Goal: Task Accomplishment & Management: Complete application form

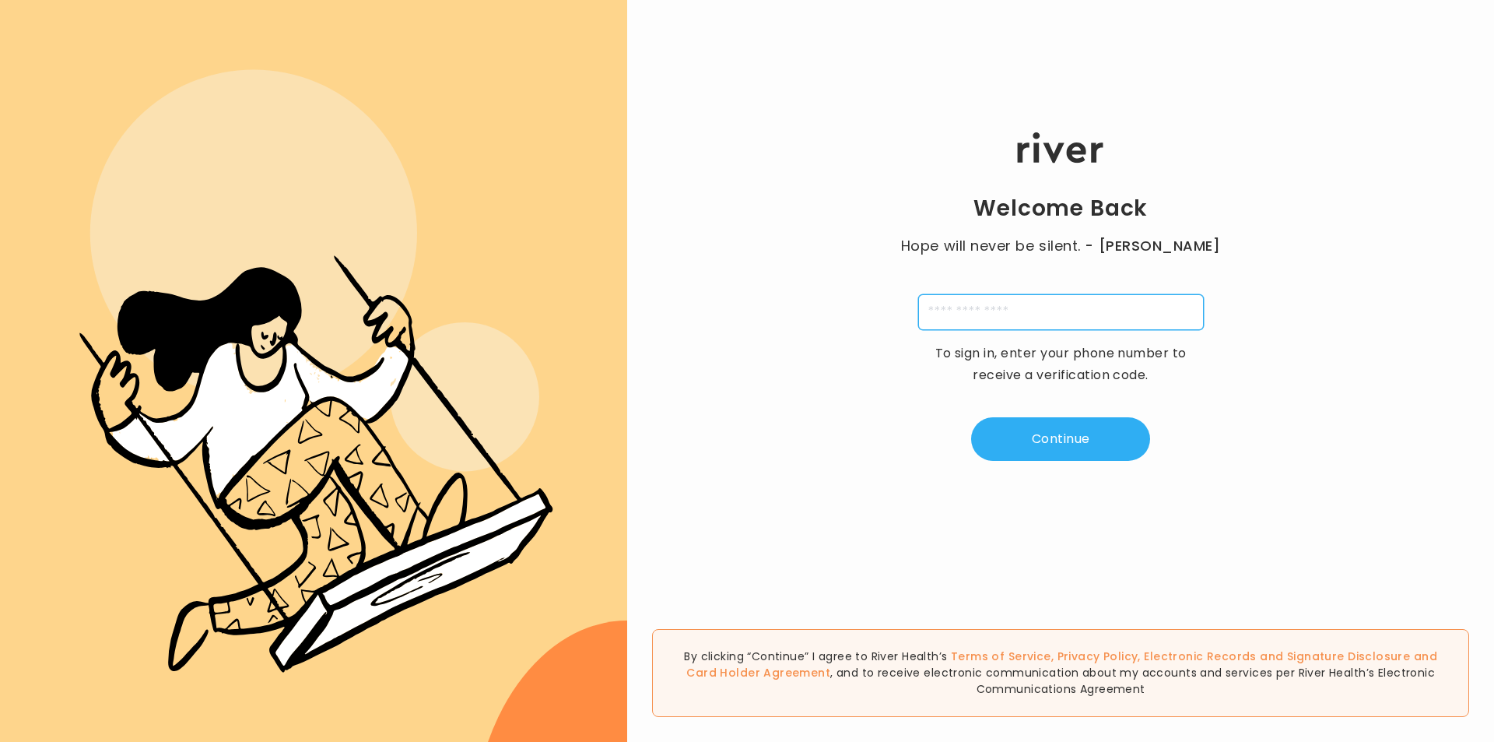
click at [1009, 311] on input "tel" at bounding box center [1061, 312] width 286 height 36
click at [1076, 323] on input "tel" at bounding box center [1061, 312] width 286 height 36
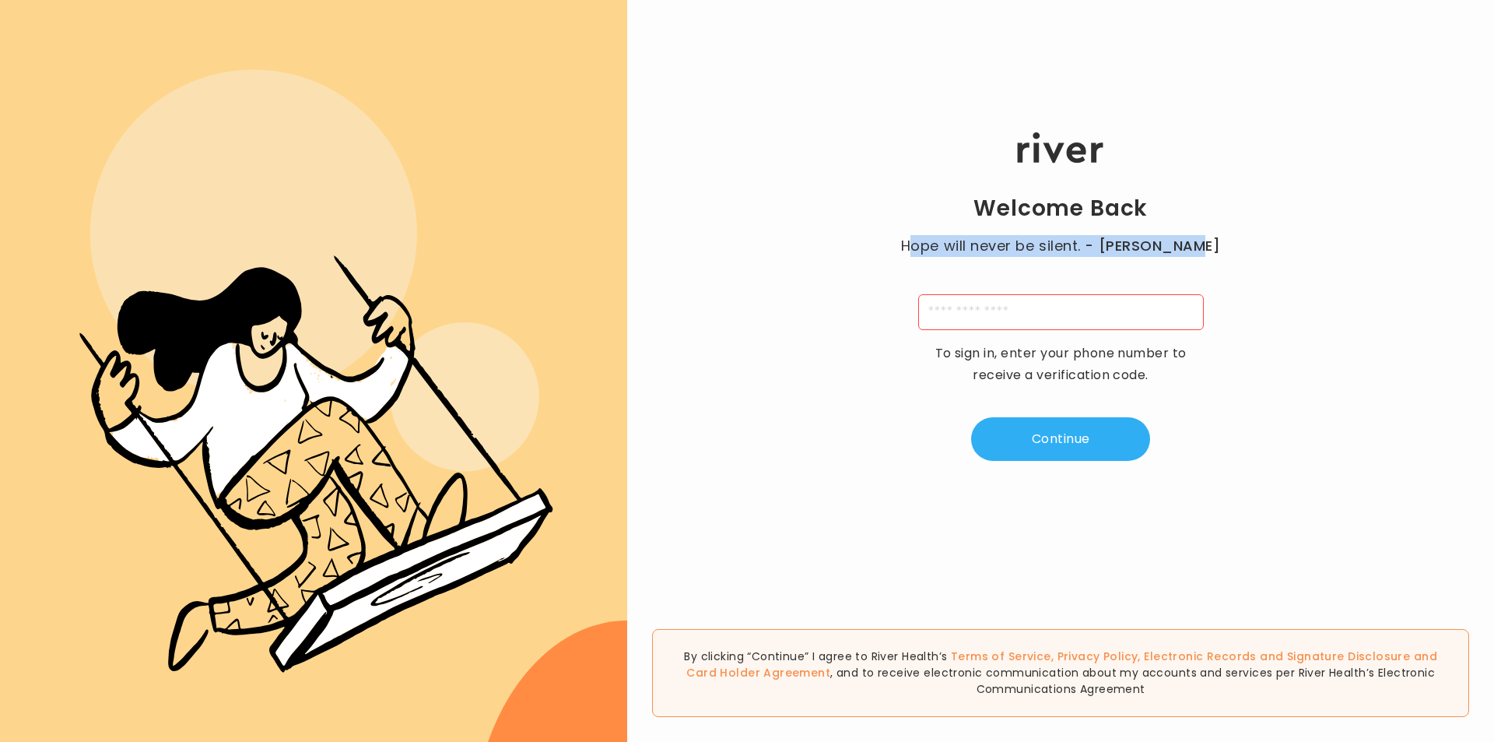
drag, startPoint x: 939, startPoint y: 233, endPoint x: 1242, endPoint y: 216, distance: 304.0
click at [1220, 215] on div "Welcome Back Hope will never be silent. - [PERSON_NAME] To sign in, enter your …" at bounding box center [1060, 296] width 867 height 445
click at [1243, 216] on div "Welcome Back Hope will never be silent. - [PERSON_NAME] To sign in, enter your …" at bounding box center [1060, 296] width 867 height 445
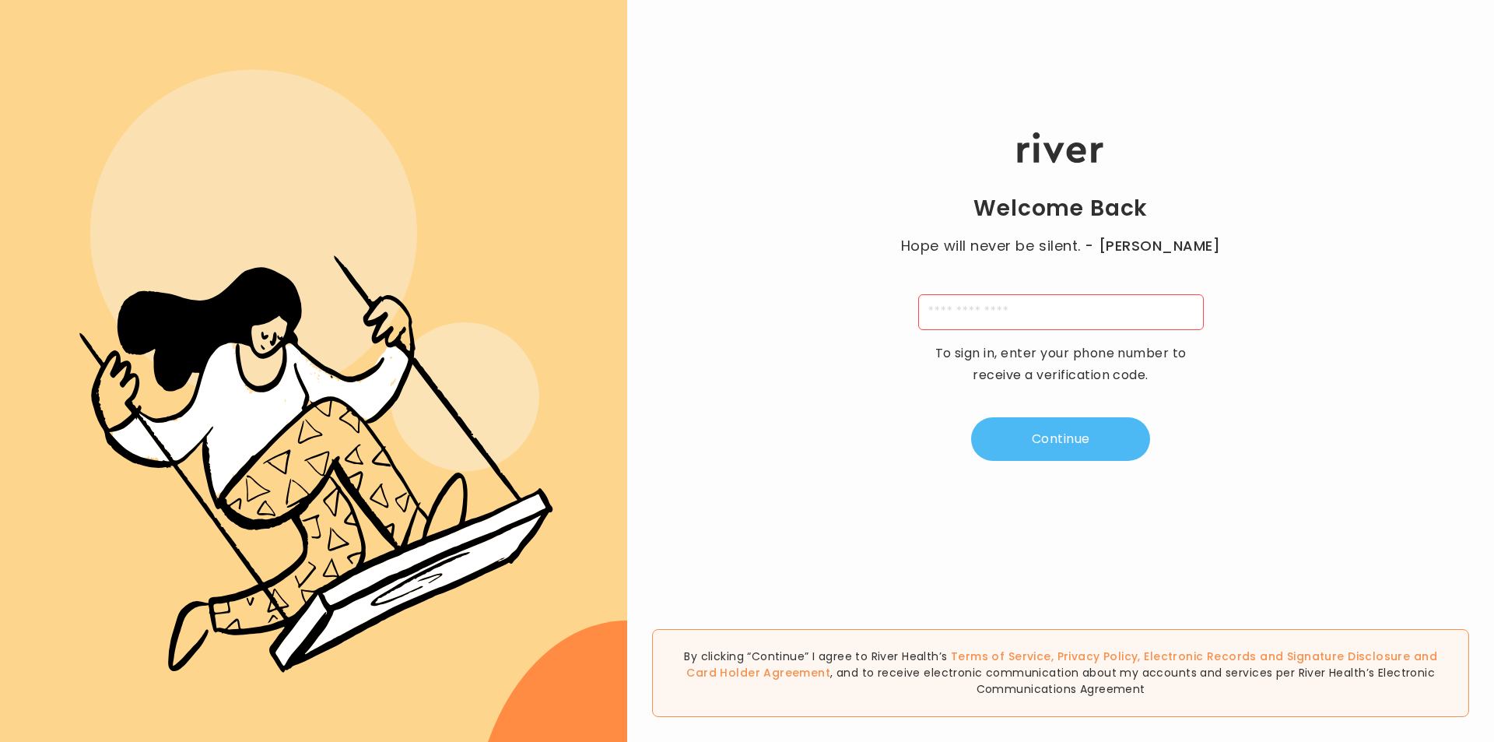
click at [1078, 423] on button "Continue" at bounding box center [1060, 439] width 179 height 44
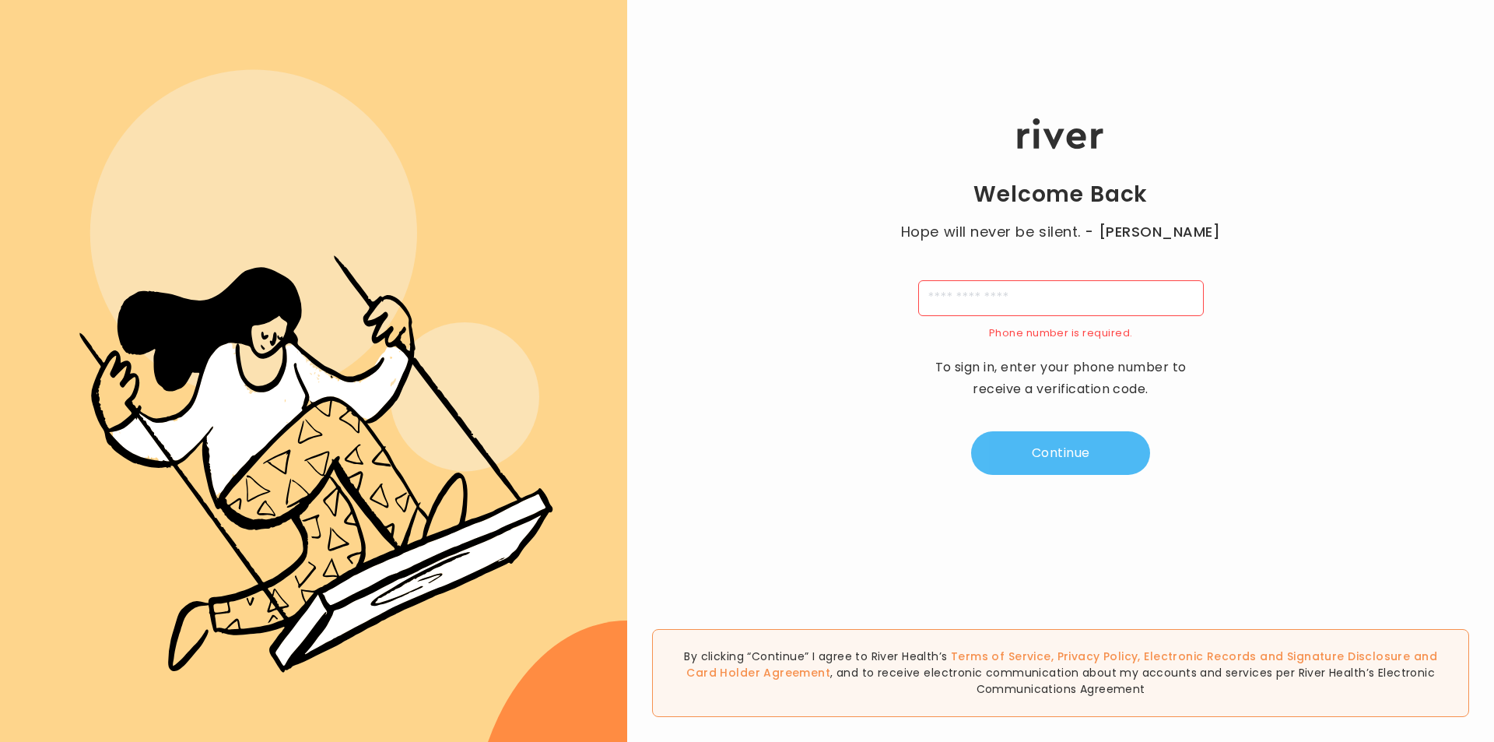
click at [1088, 440] on button "Continue" at bounding box center [1060, 453] width 179 height 44
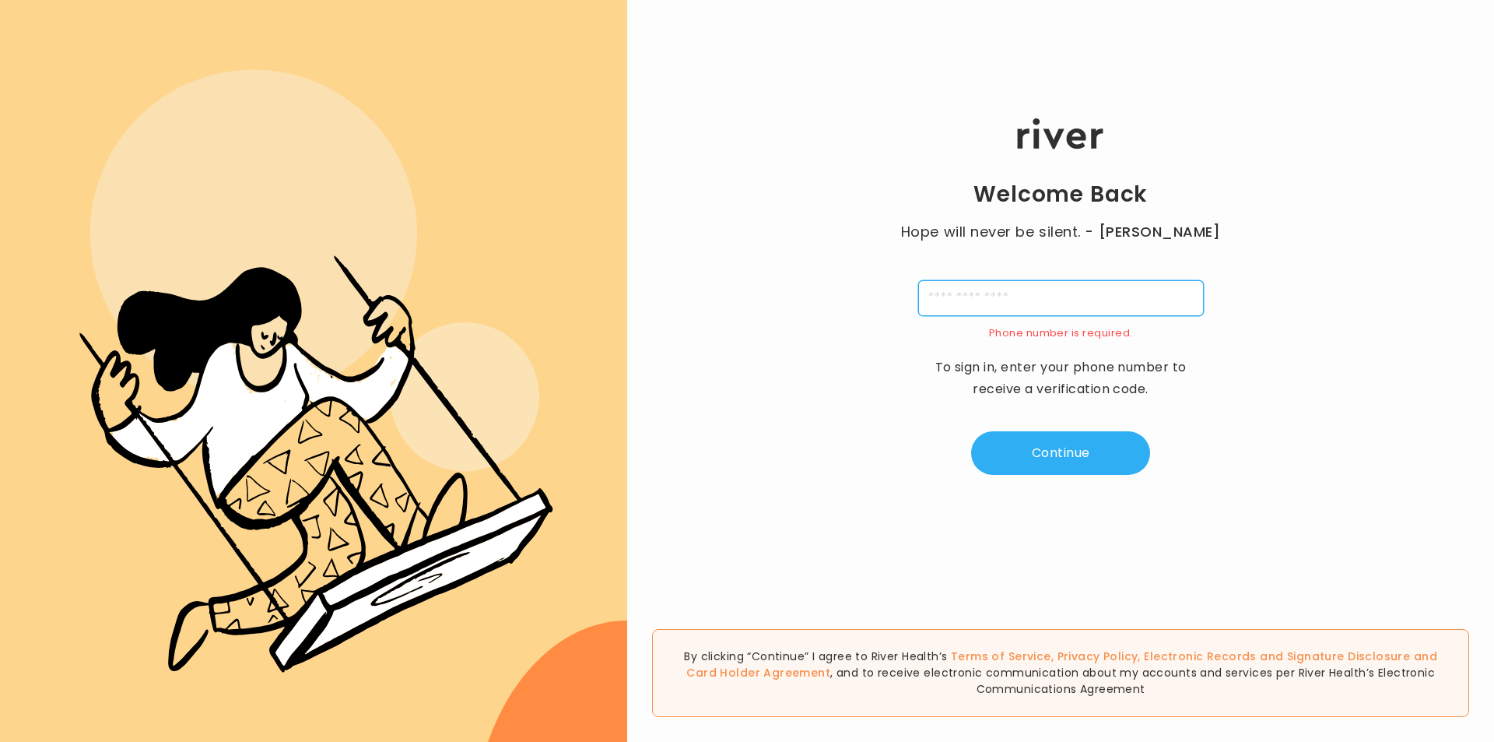
click at [1025, 304] on input "tel" at bounding box center [1061, 298] width 286 height 36
click at [978, 291] on input "tel" at bounding box center [1061, 298] width 286 height 36
click at [945, 312] on input "tel" at bounding box center [1061, 298] width 286 height 36
